Goal: Communication & Community: Answer question/provide support

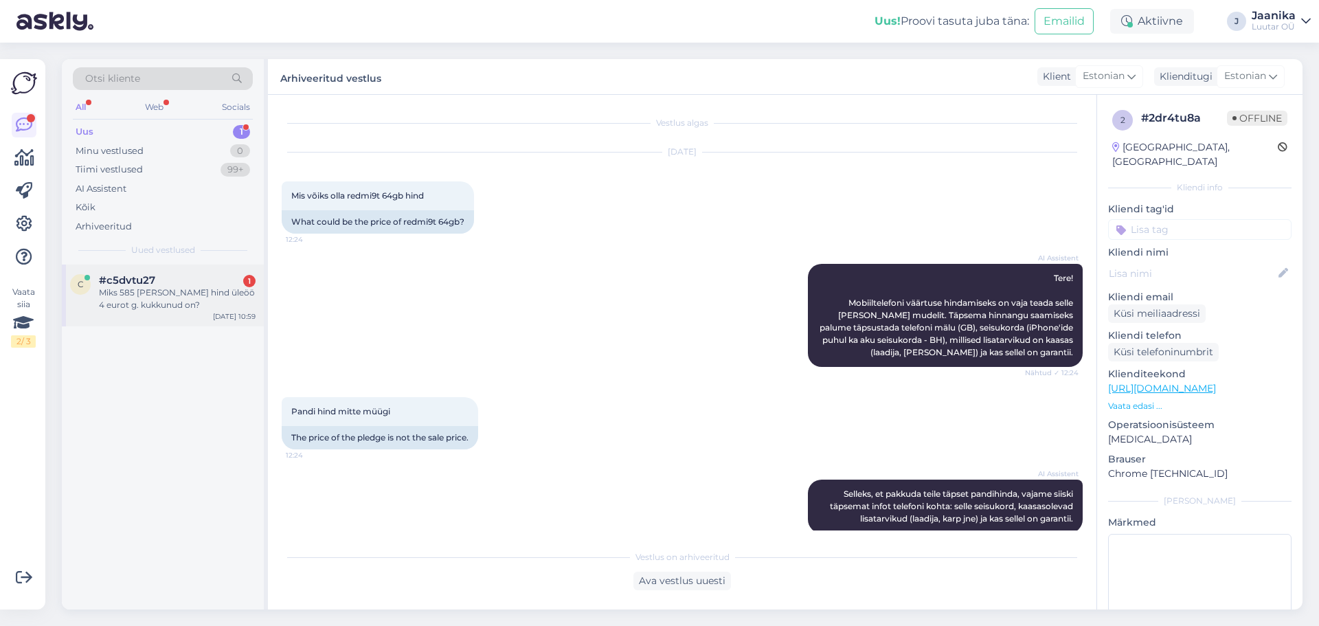
scroll to position [367, 0]
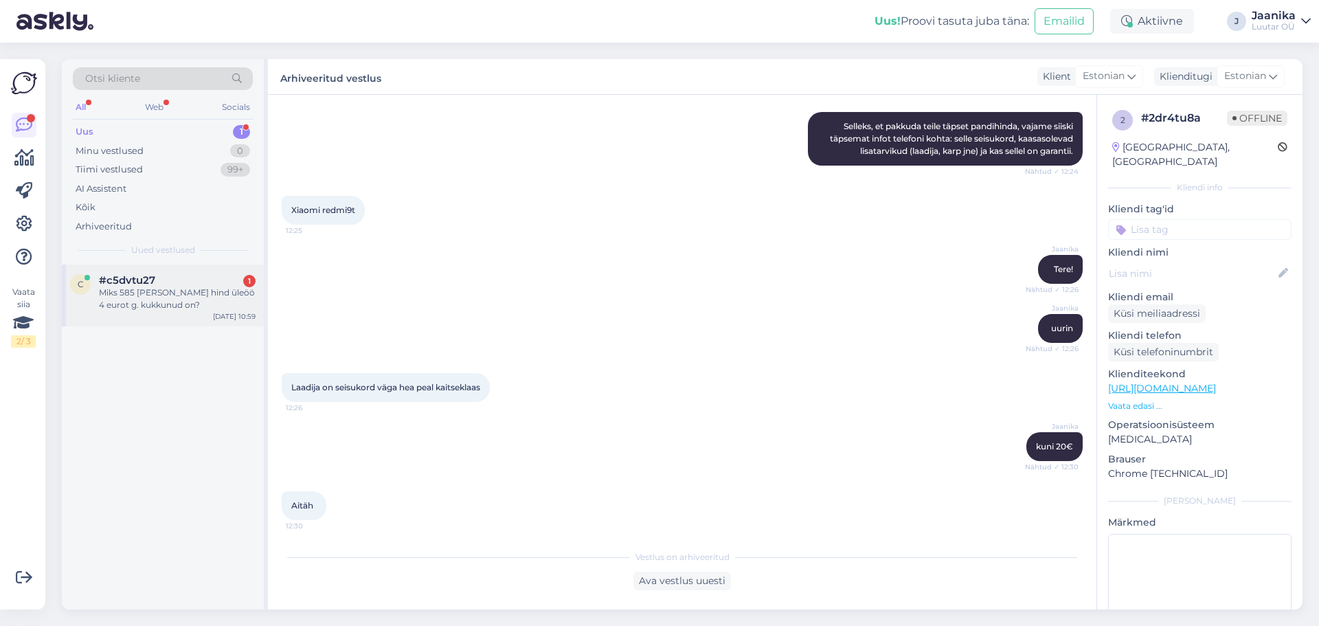
click at [181, 285] on div "#c5dvtu27 1" at bounding box center [177, 280] width 157 height 12
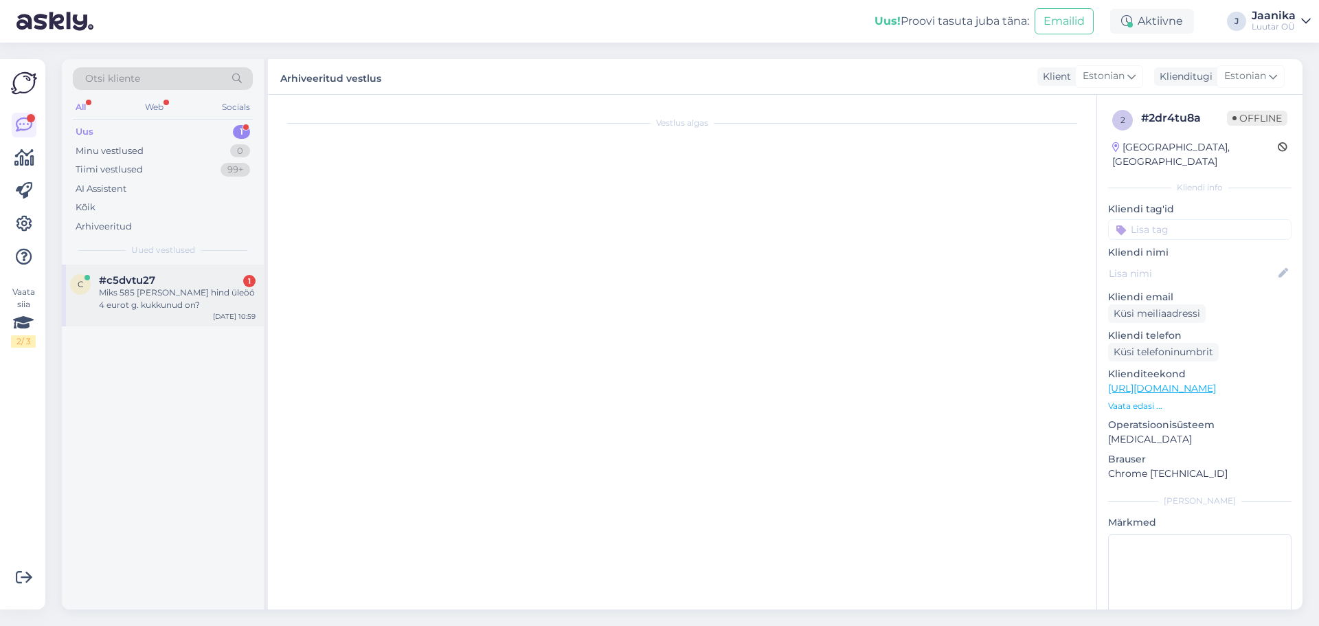
scroll to position [0, 0]
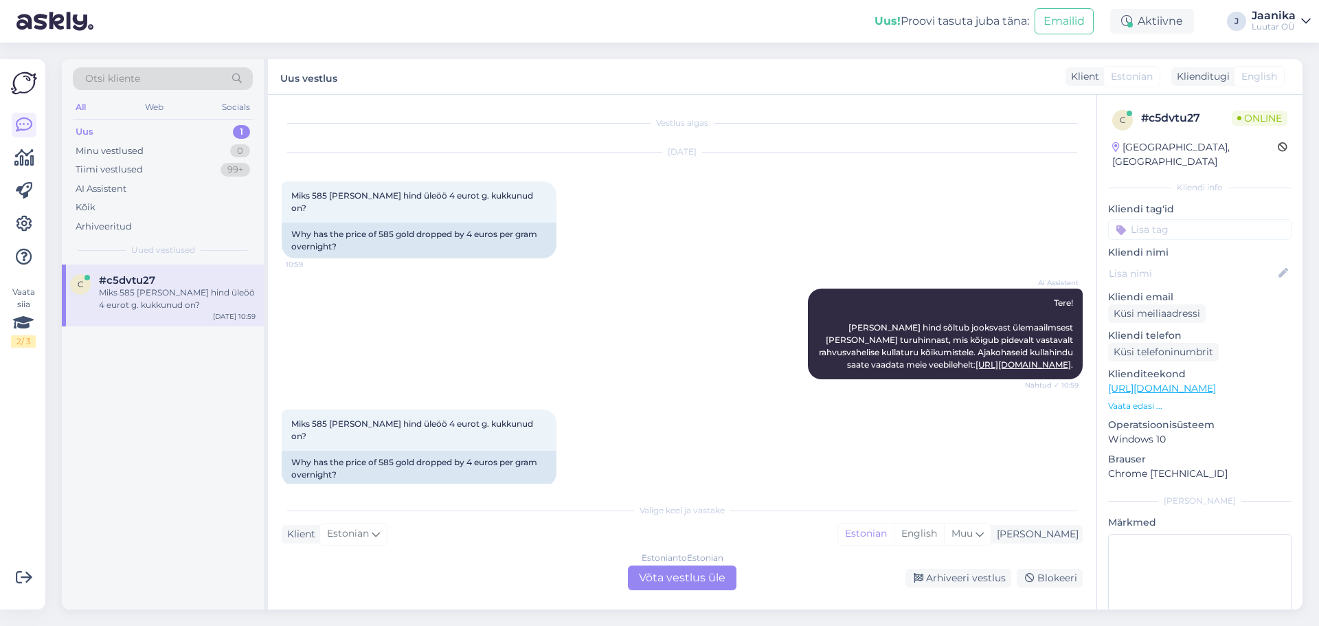
click at [664, 576] on div "Estonian to Estonian Võta vestlus üle" at bounding box center [682, 577] width 109 height 25
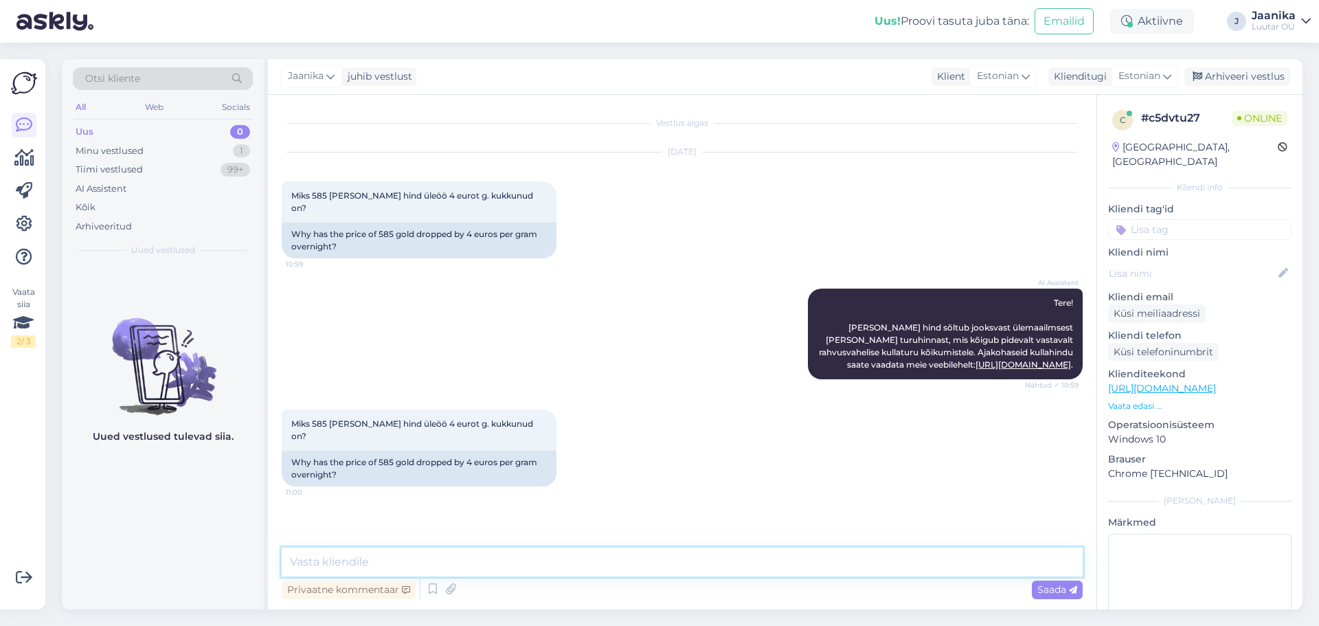
click at [449, 554] on textarea at bounding box center [682, 561] width 801 height 29
type textarea "Tere!"
click at [385, 560] on textarea at bounding box center [682, 561] width 801 height 29
type textarea "muudame oma [PERSON_NAME] vastavalt maailma turule."
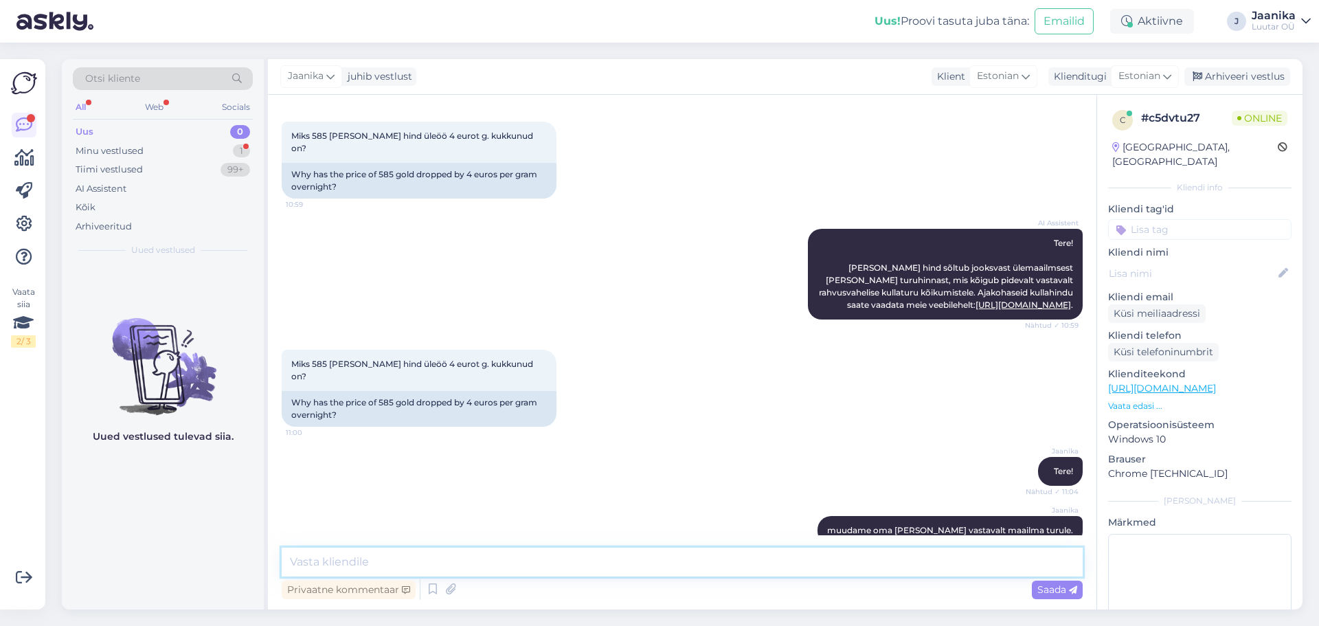
scroll to position [131, 0]
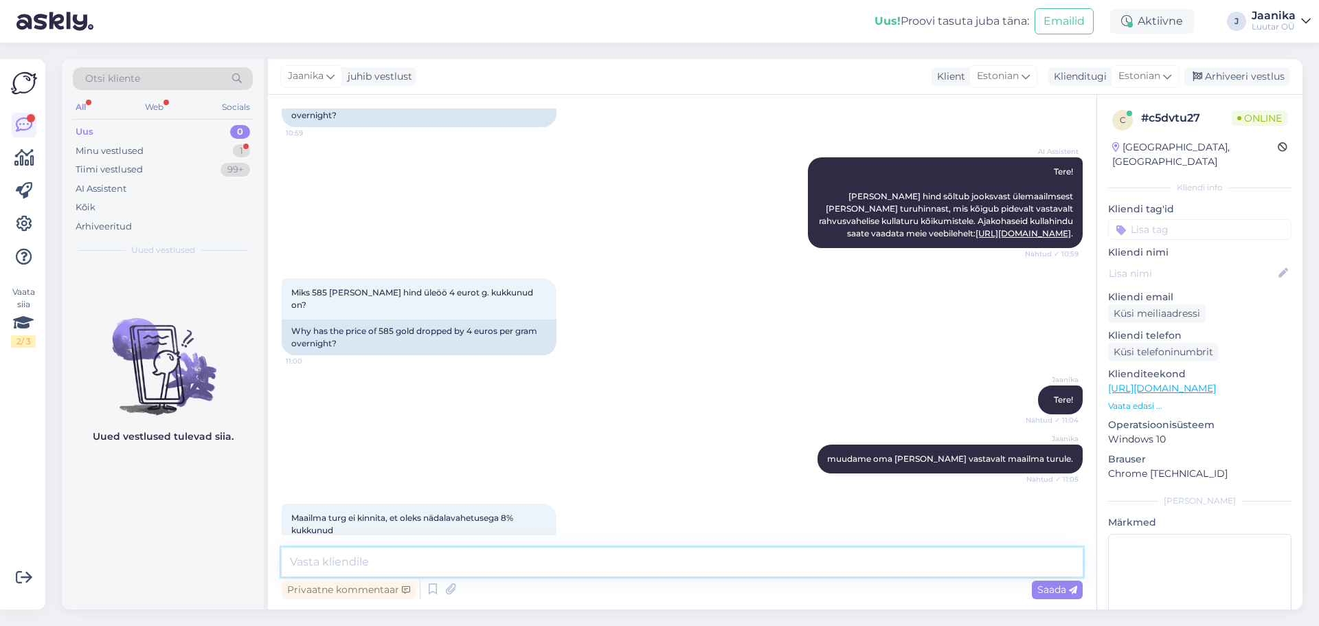
click at [424, 558] on textarea at bounding box center [682, 561] width 801 height 29
click at [441, 561] on textarea at bounding box center [682, 561] width 801 height 29
click at [458, 564] on textarea at bounding box center [682, 561] width 801 height 29
type textarea "s"
